Goal: Entertainment & Leisure: Browse casually

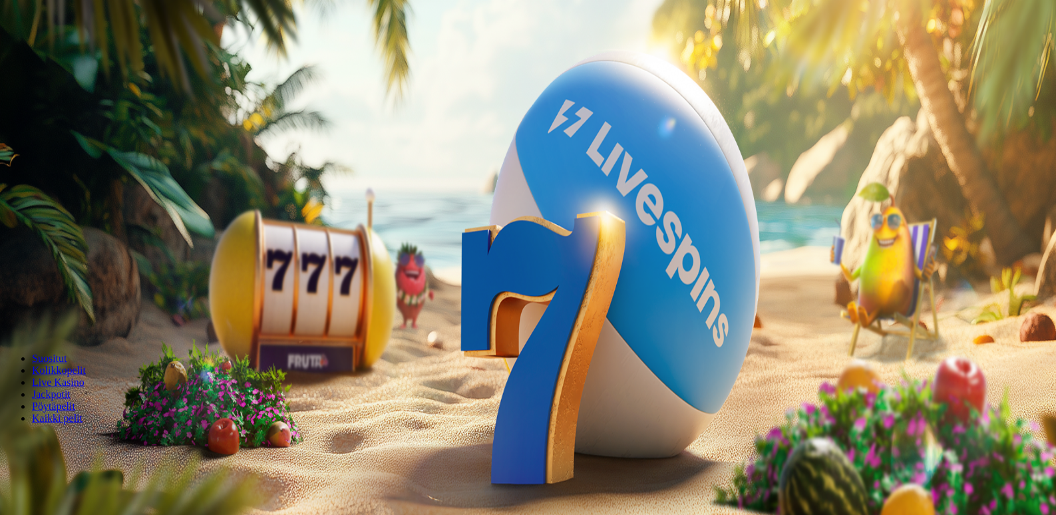
click at [96, 55] on button "Kirjaudu" at bounding box center [92, 48] width 43 height 14
click at [154, 196] on label "€50" at bounding box center [146, 201] width 16 height 11
type input "**"
click at [70, 318] on span "Talleta ja pelaa" at bounding box center [40, 323] width 59 height 10
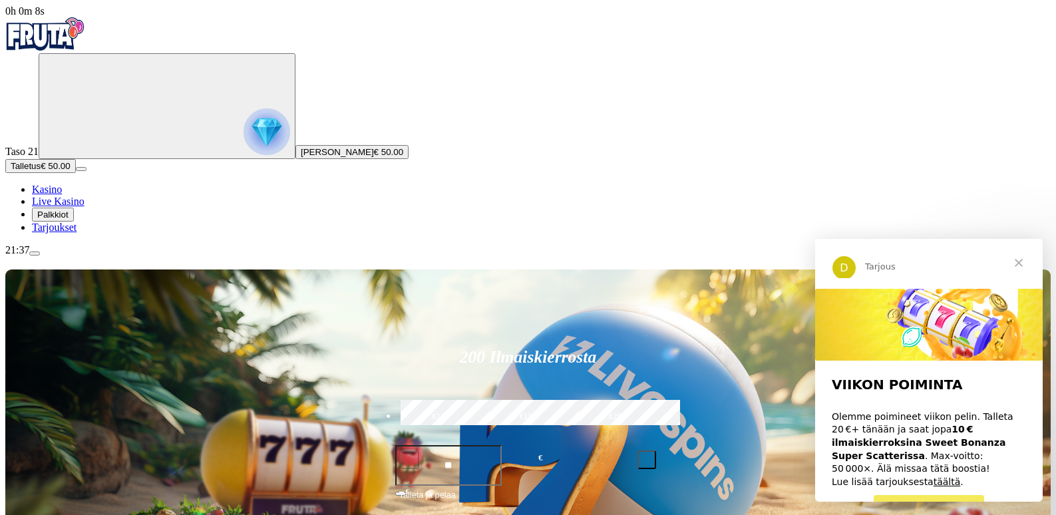
click at [69, 220] on span "Palkkiot" at bounding box center [52, 215] width 31 height 10
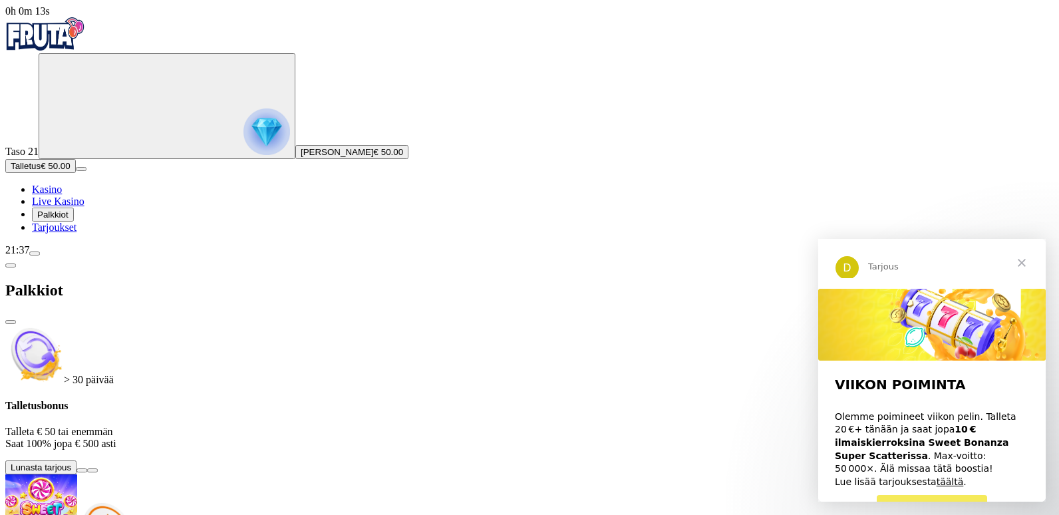
click at [1024, 263] on span "Sulje" at bounding box center [1022, 263] width 48 height 48
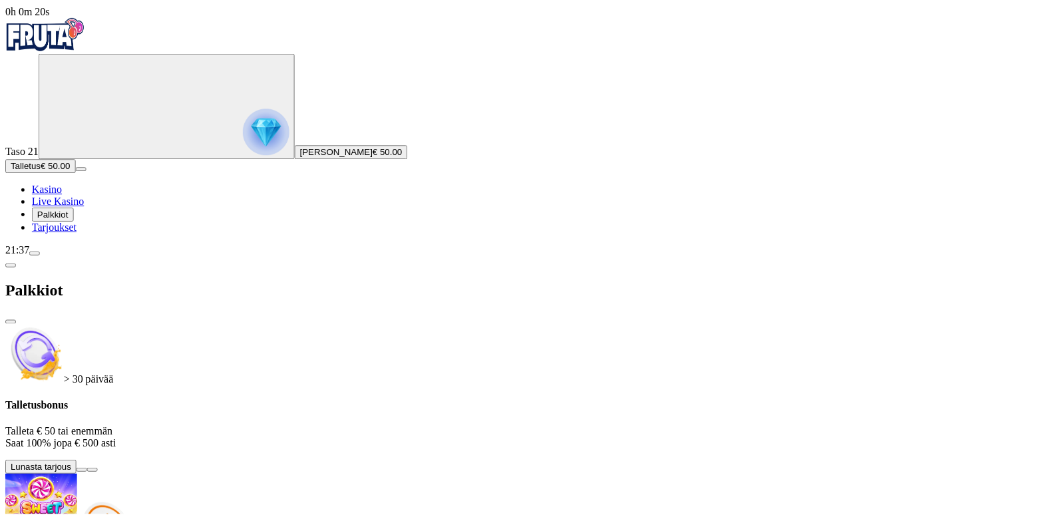
scroll to position [72, 0]
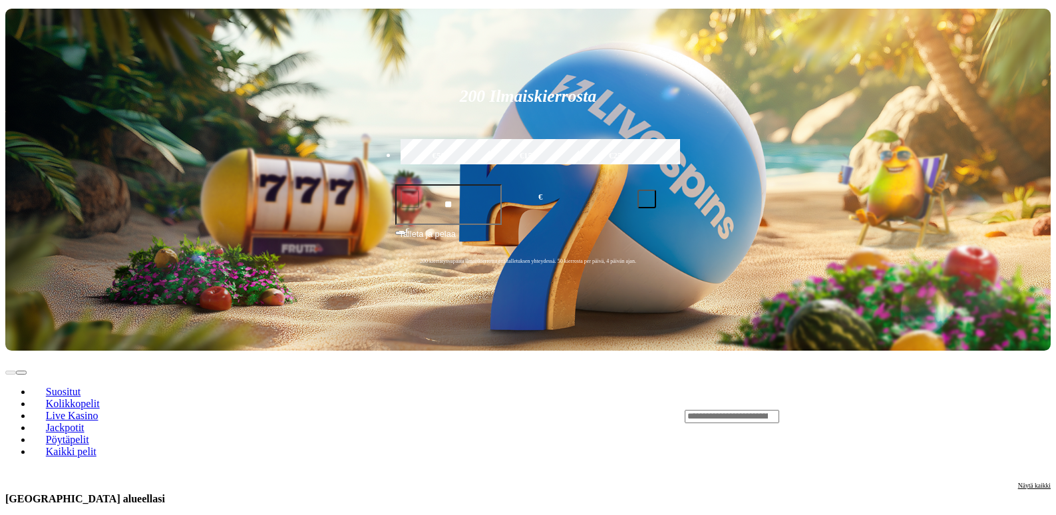
scroll to position [399, 0]
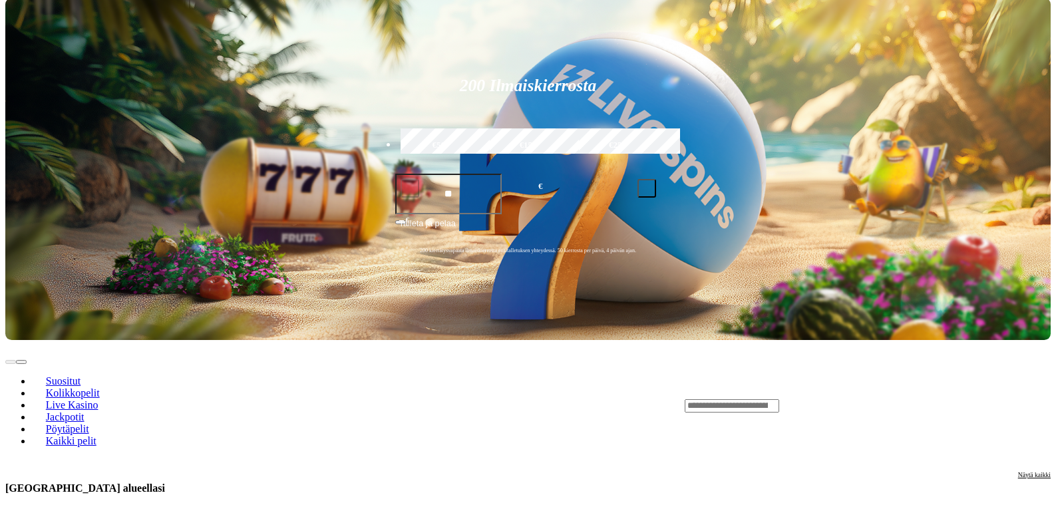
scroll to position [200, 0]
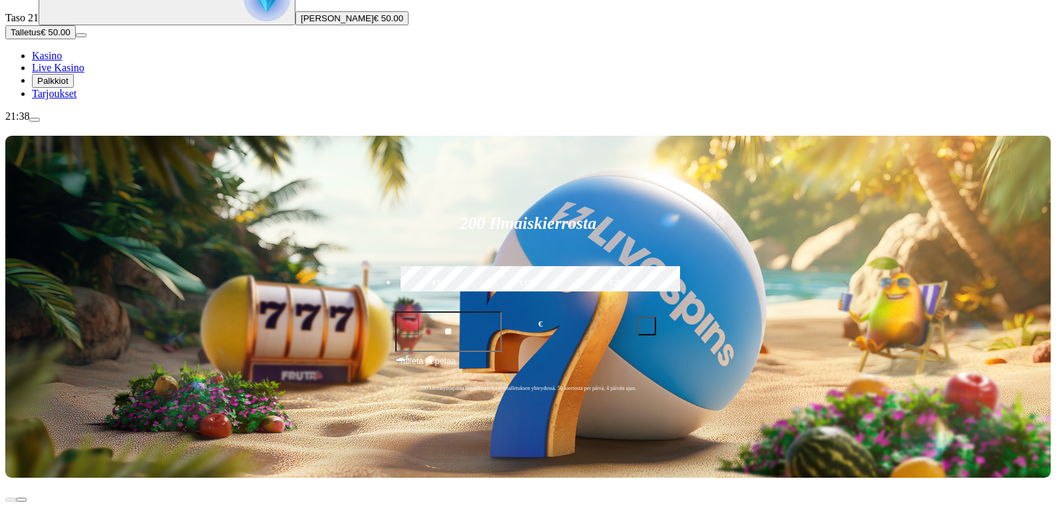
scroll to position [133, 0]
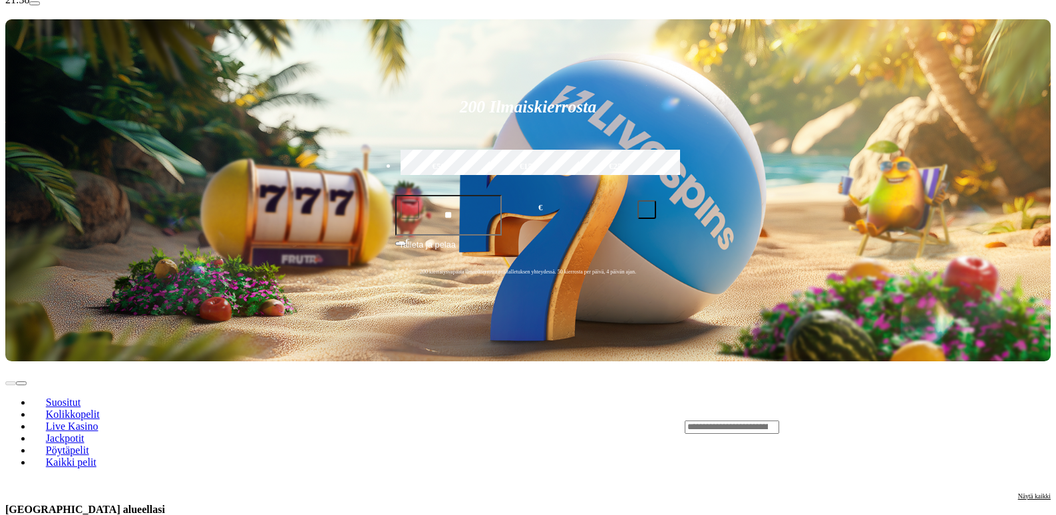
scroll to position [399, 0]
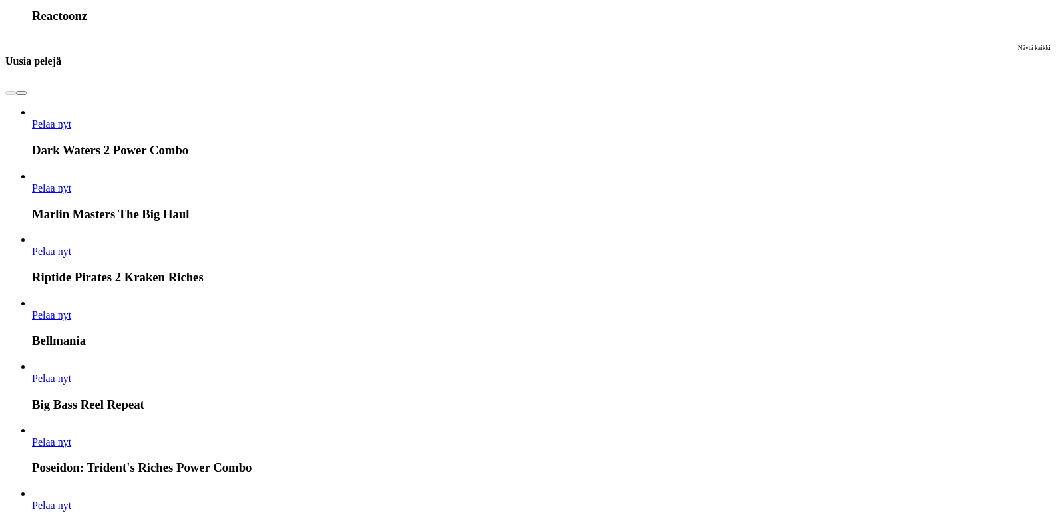
scroll to position [1464, 0]
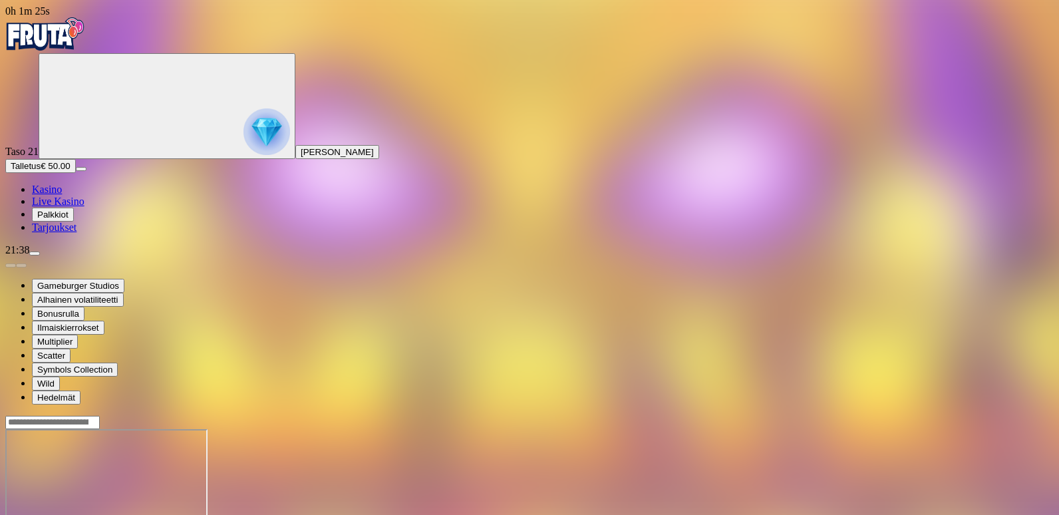
click at [69, 220] on span "Palkkiot" at bounding box center [52, 215] width 31 height 10
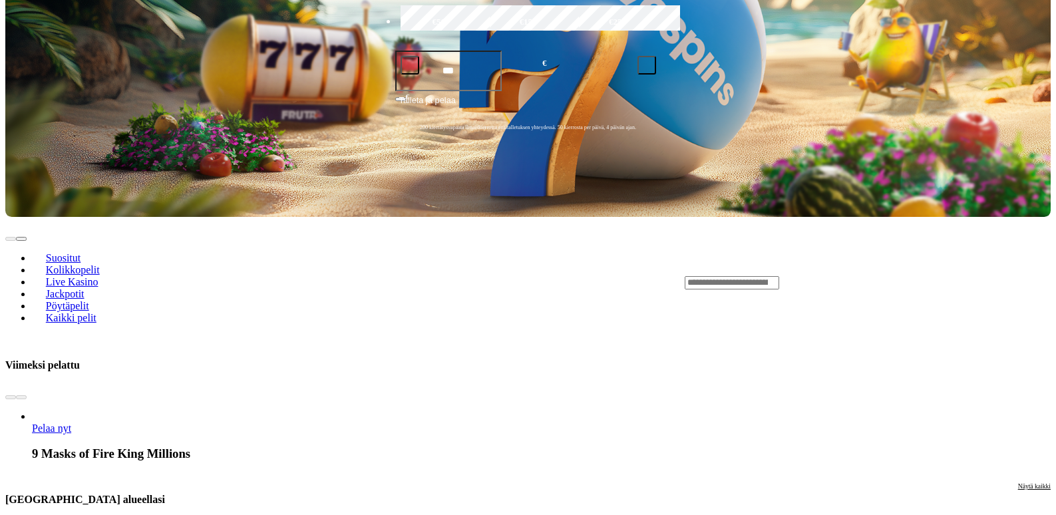
scroll to position [399, 0]
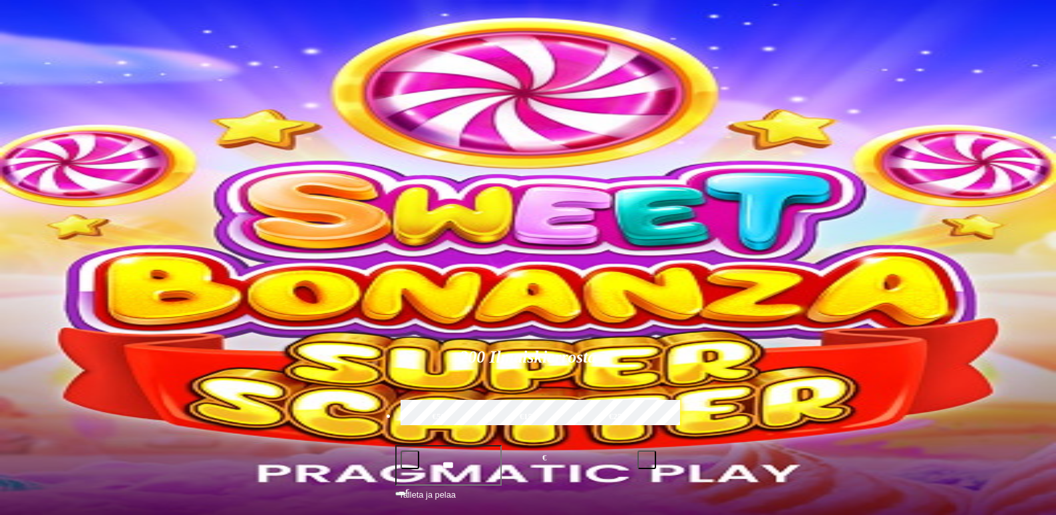
type input "***"
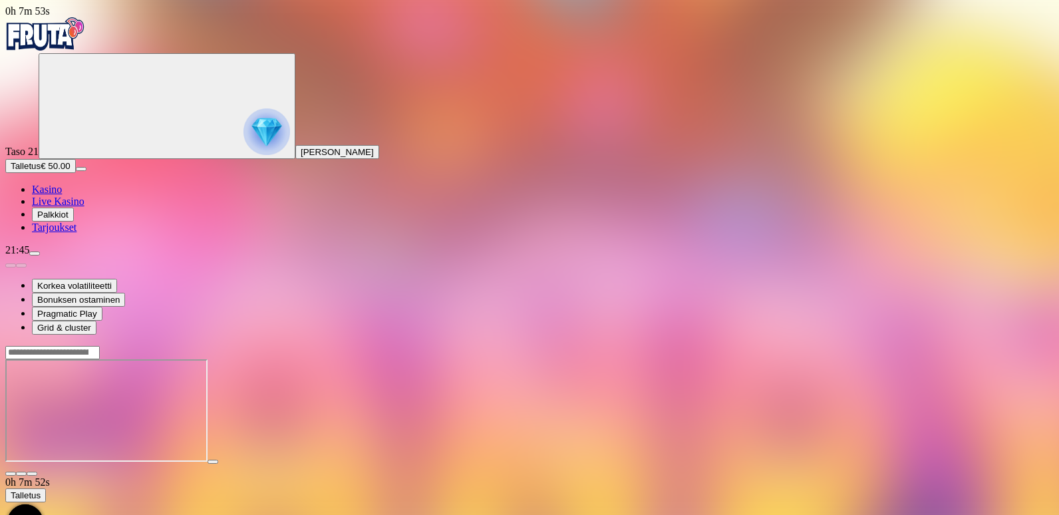
click at [11, 474] on span "close icon" at bounding box center [11, 474] width 0 height 0
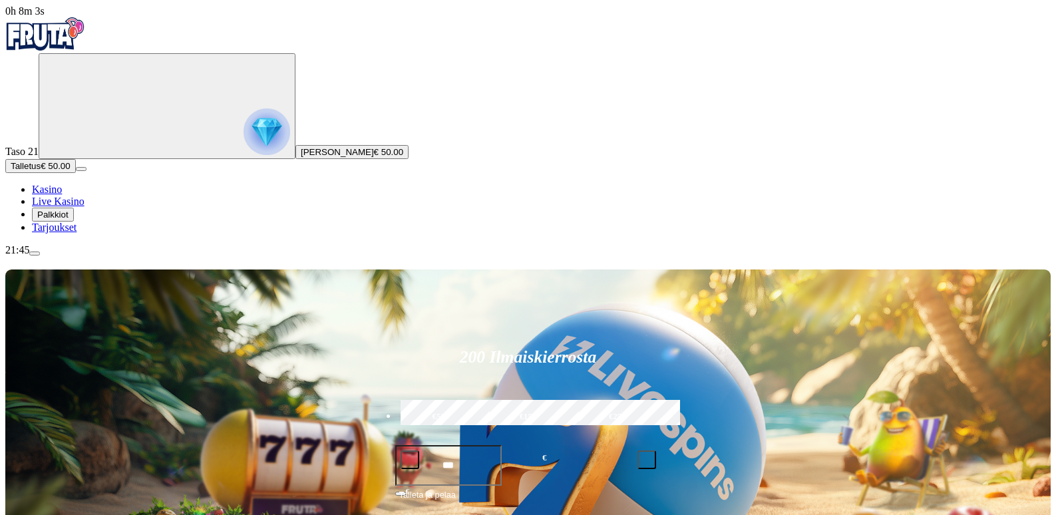
click at [69, 220] on span "Palkkiot" at bounding box center [52, 215] width 31 height 10
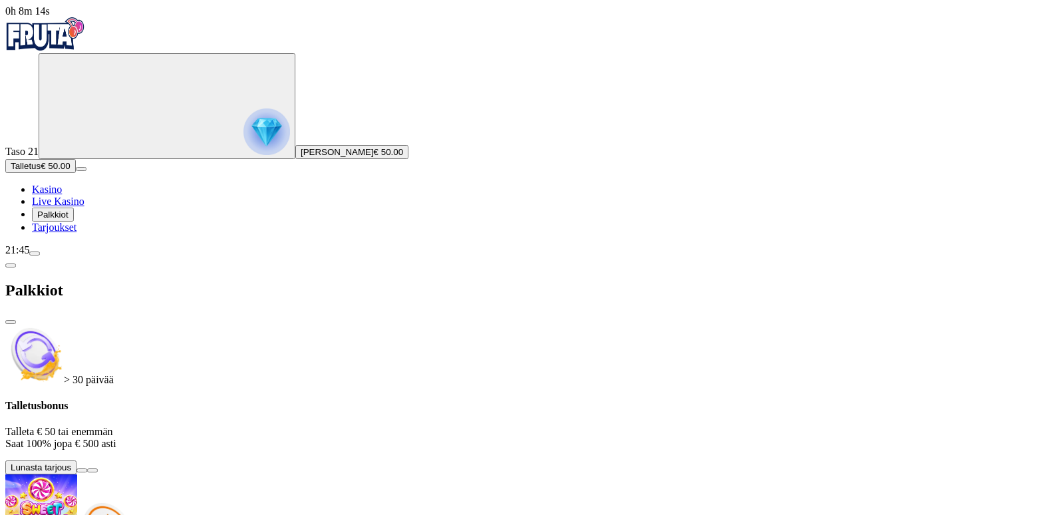
click at [77, 233] on span "Tarjoukset" at bounding box center [54, 227] width 45 height 11
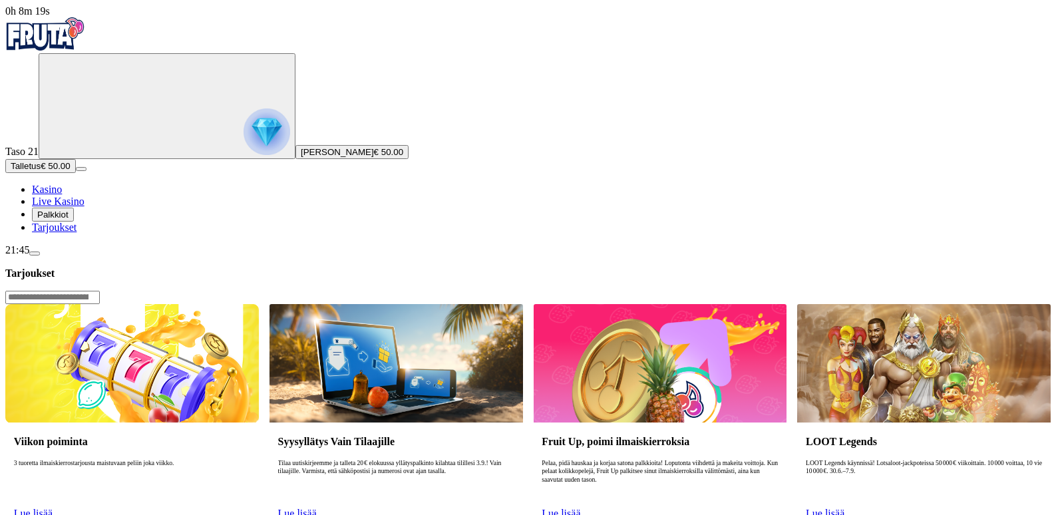
click at [62, 195] on span "Kasino" at bounding box center [47, 189] width 30 height 11
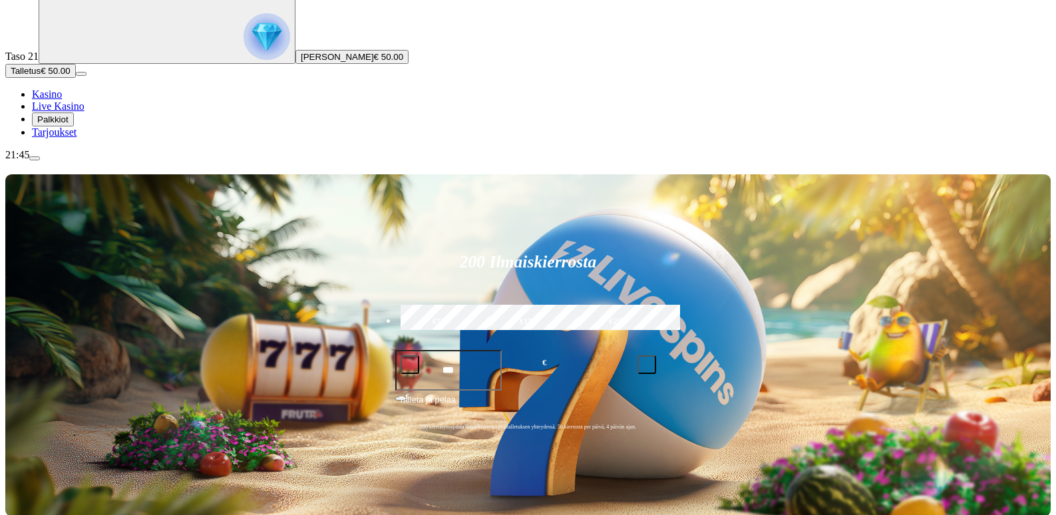
scroll to position [266, 0]
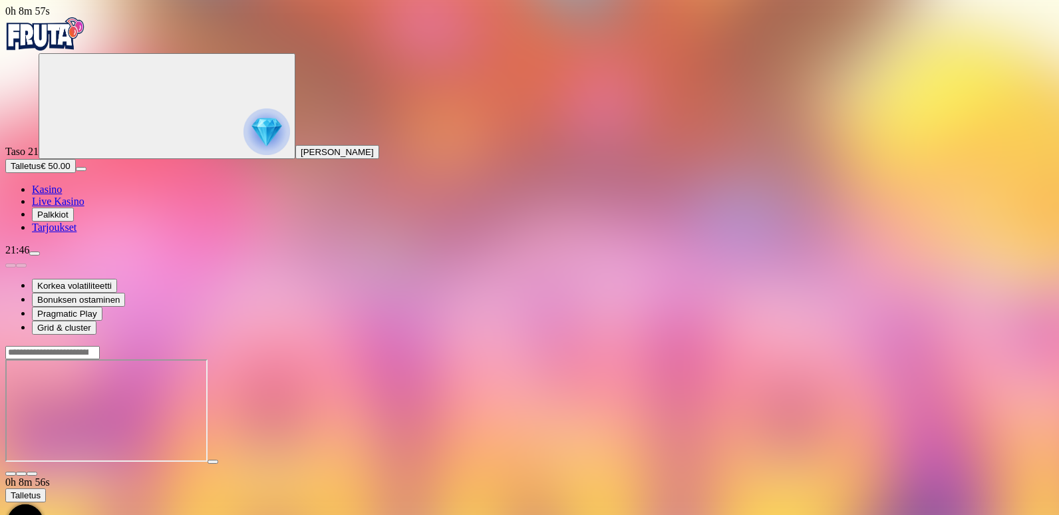
click at [11, 474] on span "close icon" at bounding box center [11, 474] width 0 height 0
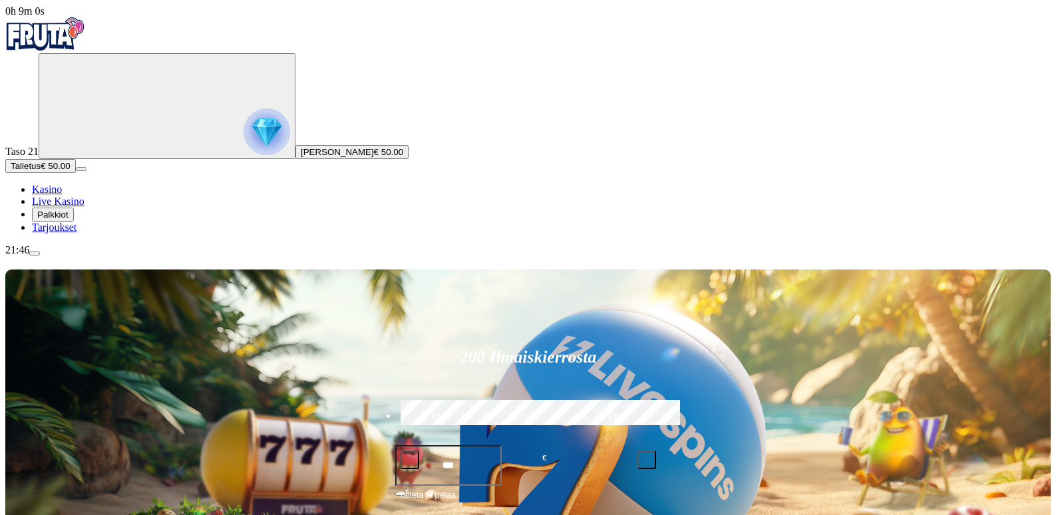
click at [35, 254] on span "menu icon" at bounding box center [35, 254] width 0 height 0
